Goal: Task Accomplishment & Management: Manage account settings

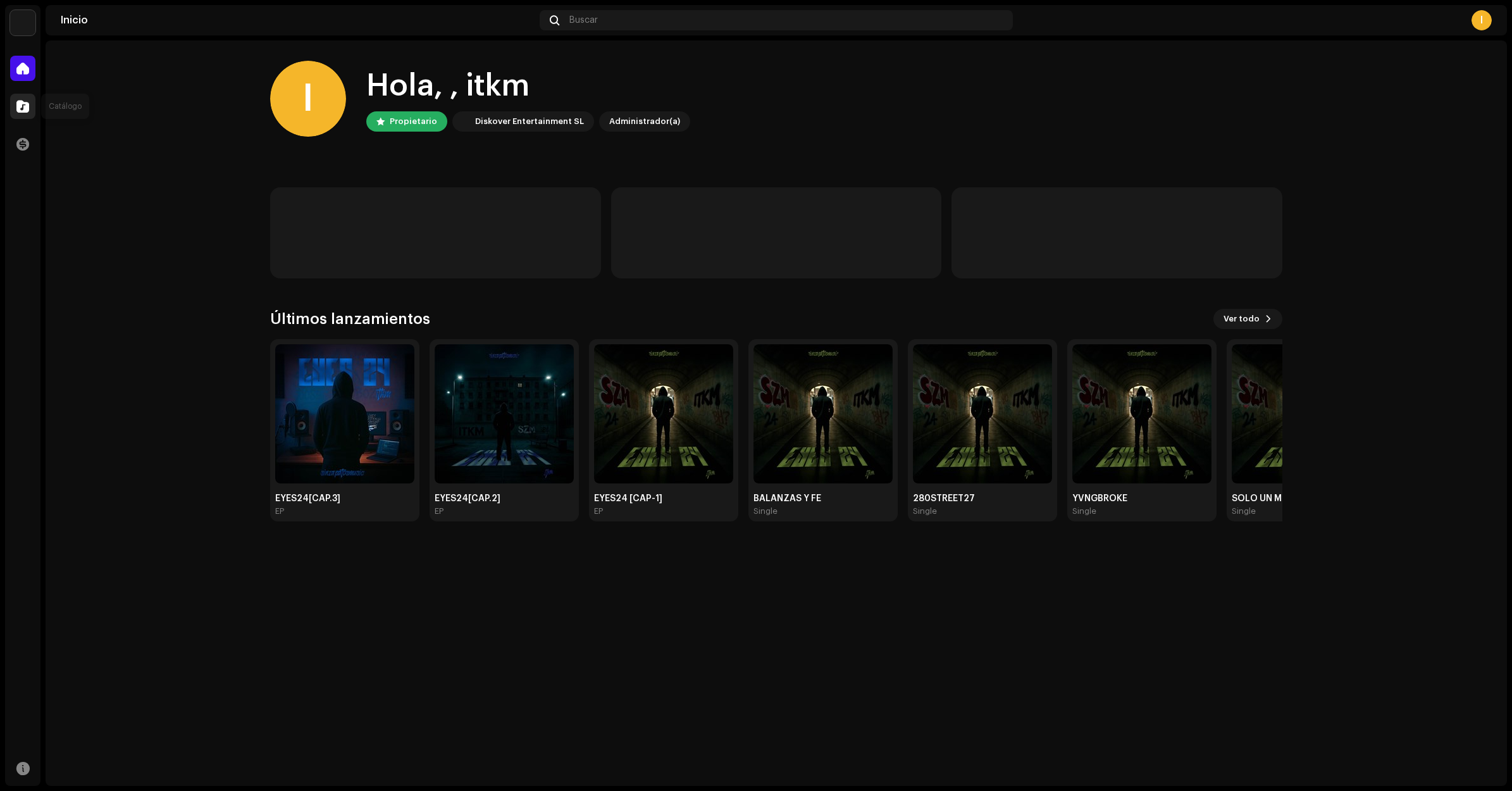
click at [26, 111] on span at bounding box center [23, 107] width 12 height 10
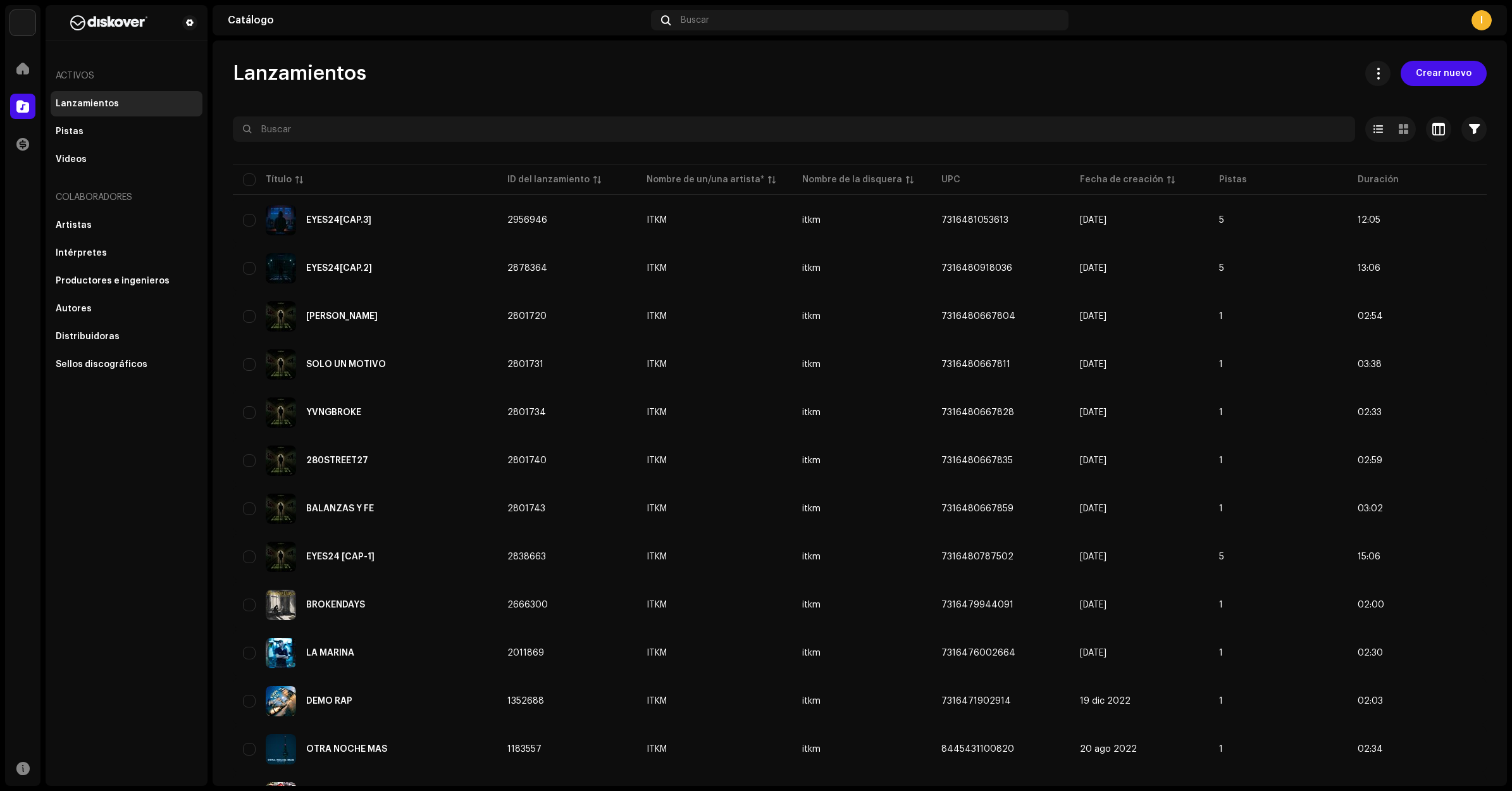
click at [24, 82] on div "Inicio" at bounding box center [23, 68] width 36 height 36
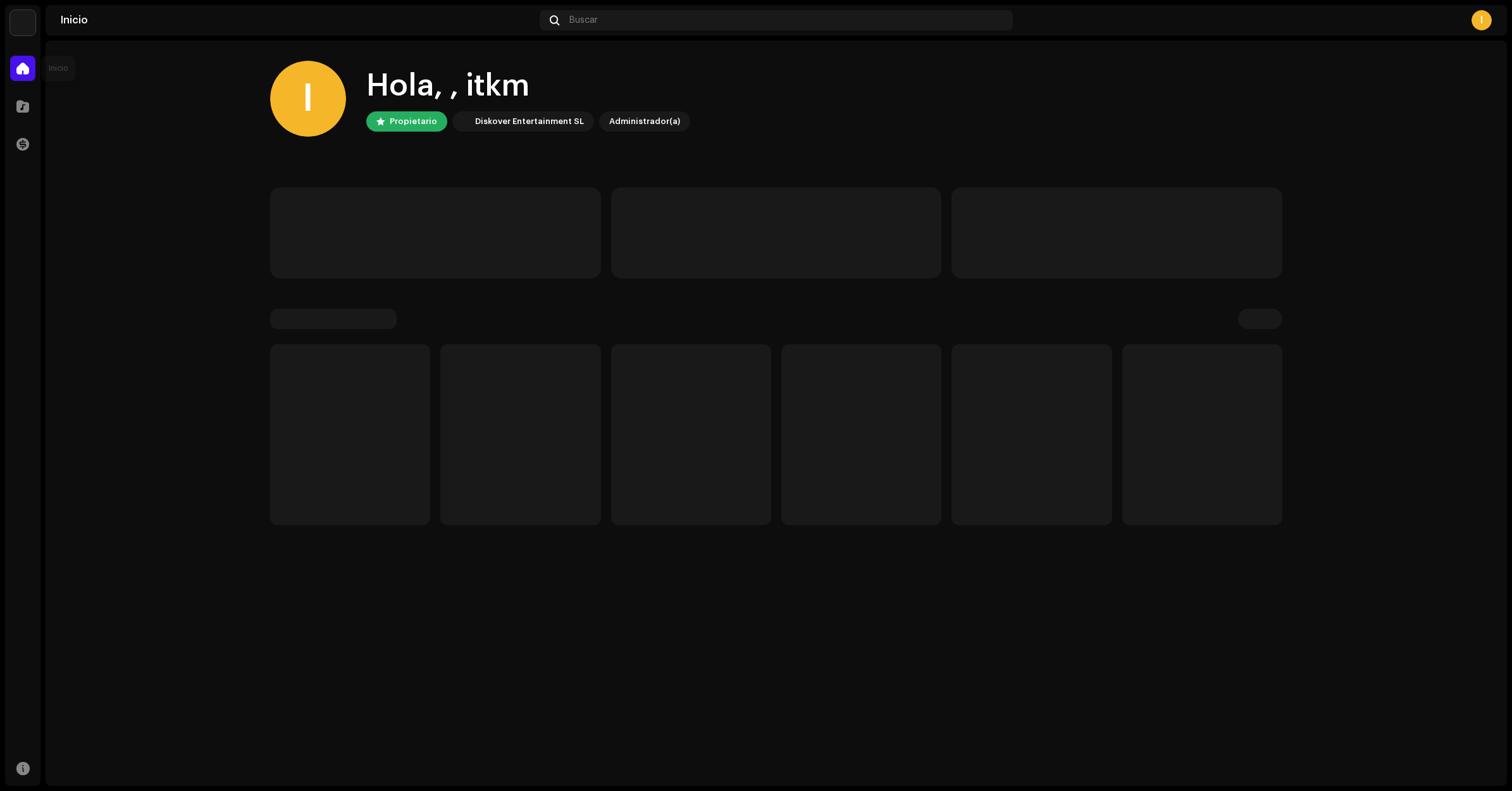
click at [13, 70] on div at bounding box center [23, 68] width 25 height 25
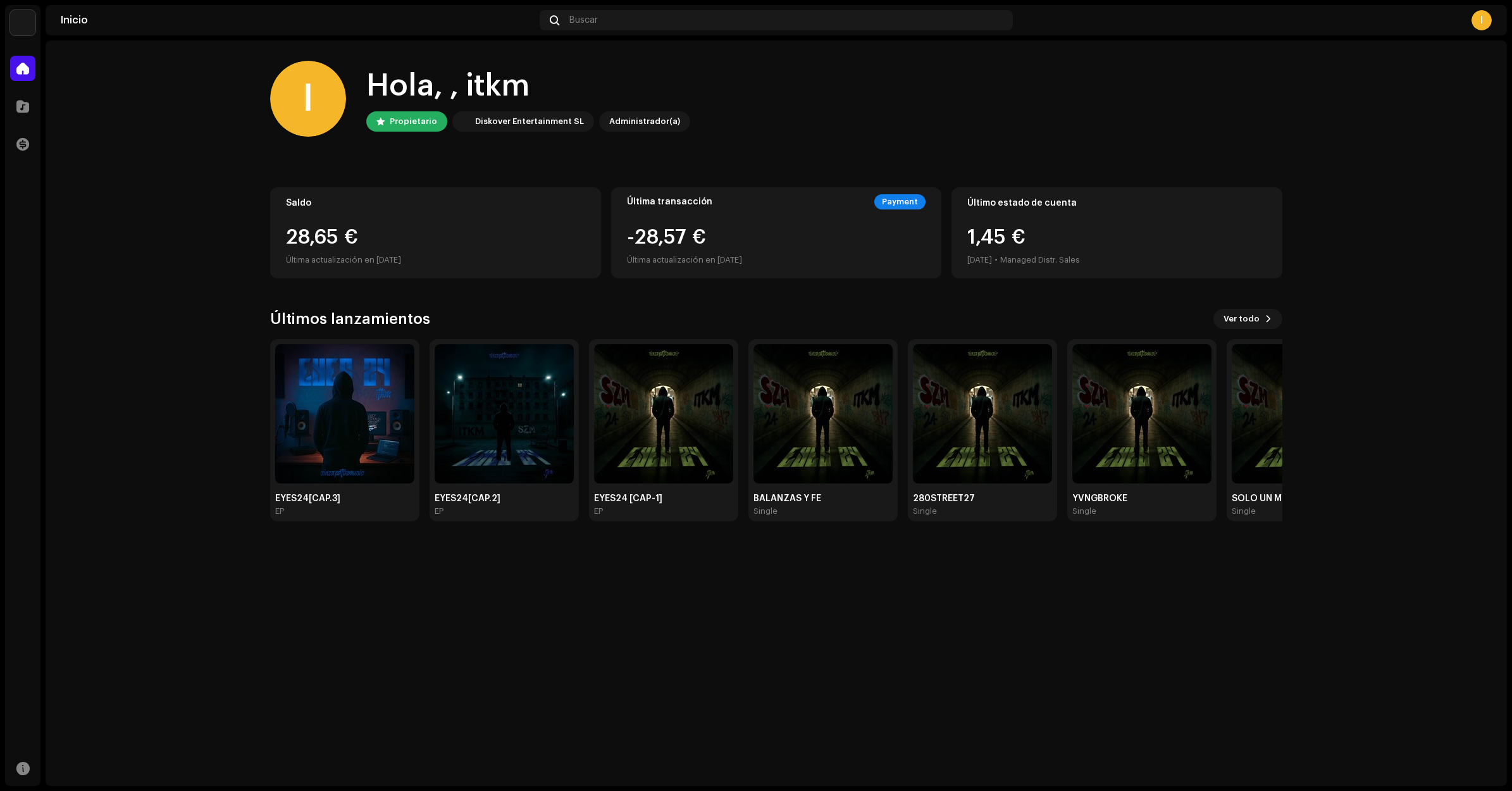
click at [1481, 22] on div "I" at bounding box center [1481, 20] width 20 height 20
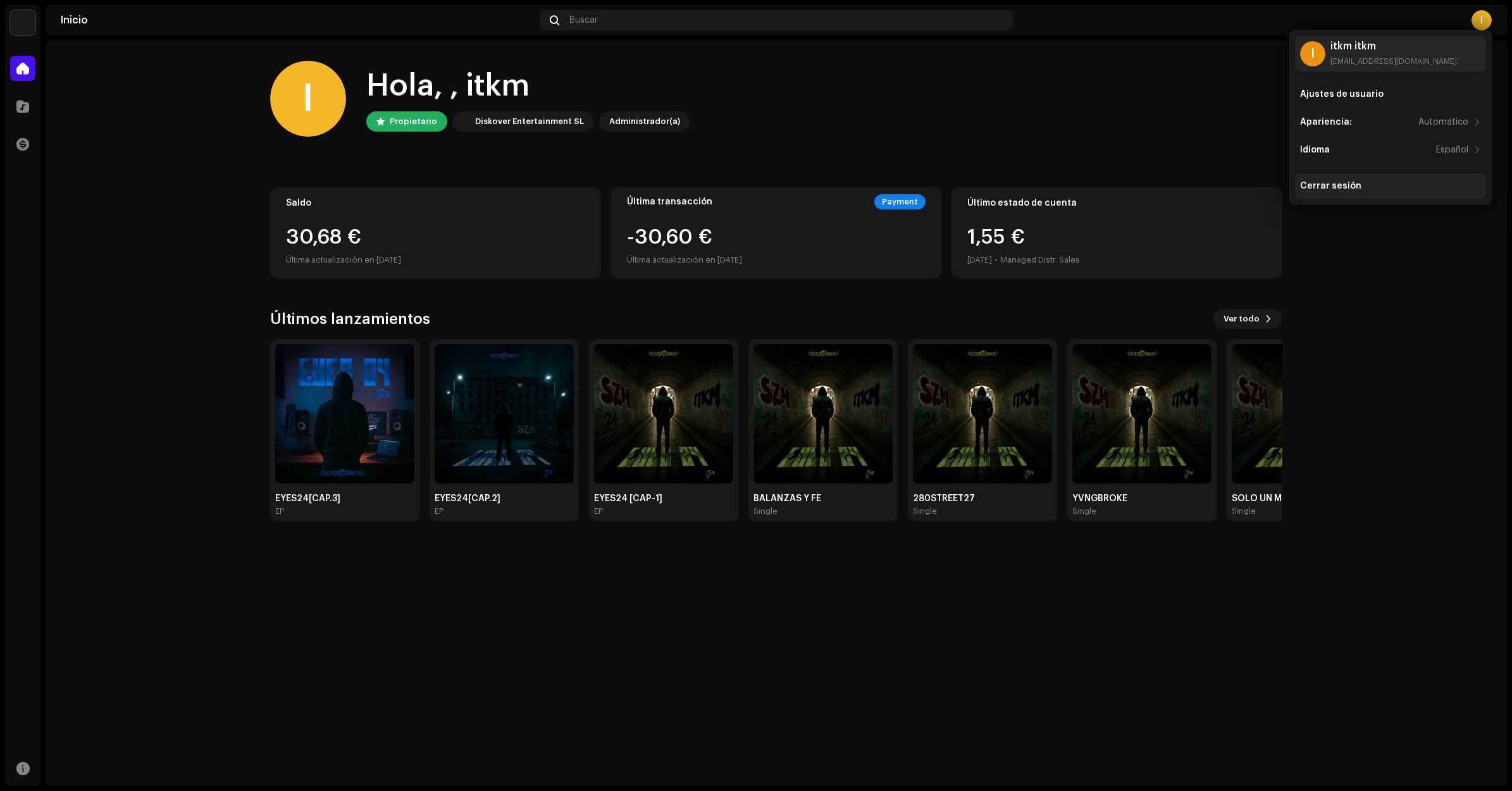
click at [1371, 182] on div "Cerrar sesión" at bounding box center [1390, 186] width 181 height 10
